Goal: Task Accomplishment & Management: Manage account settings

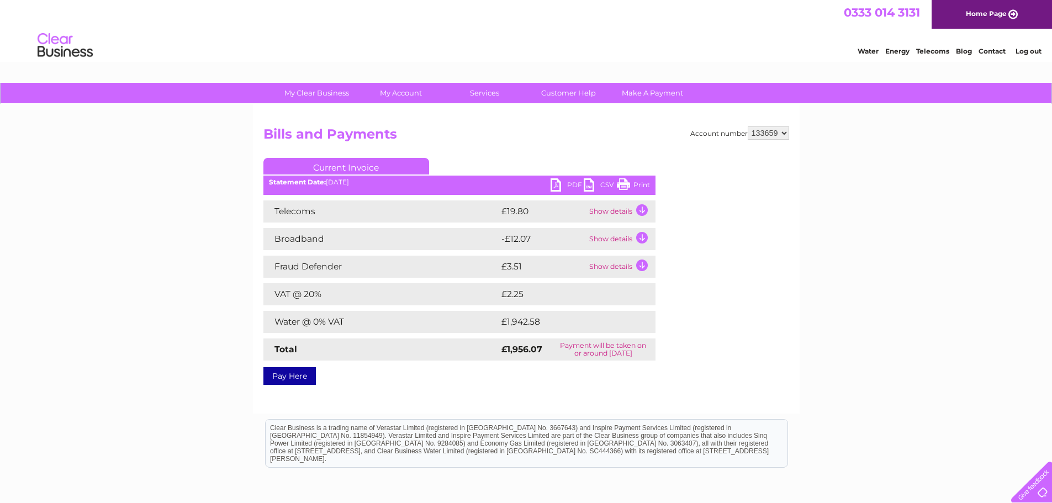
click at [968, 18] on link "Home Page" at bounding box center [992, 14] width 120 height 29
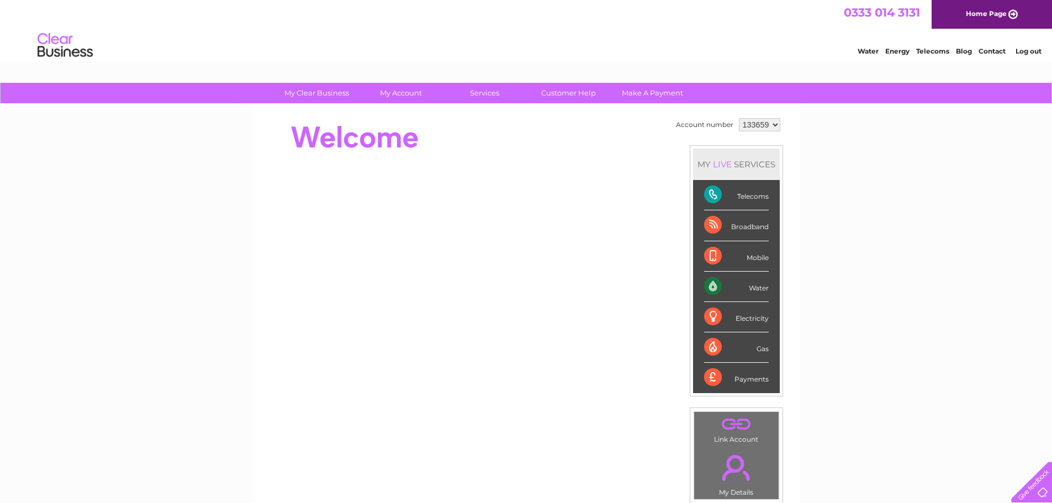
click at [725, 475] on link "." at bounding box center [736, 468] width 79 height 39
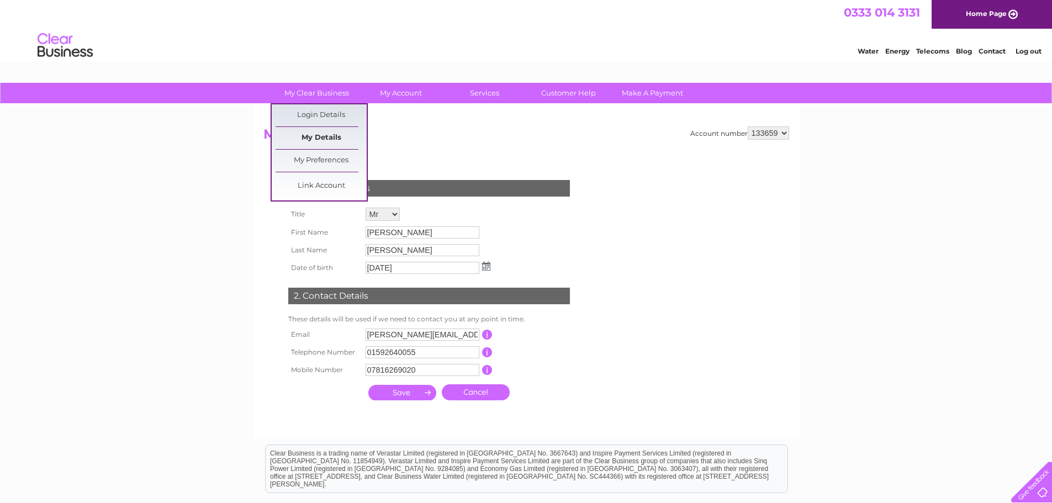
click at [320, 138] on link "My Details" at bounding box center [321, 138] width 91 height 22
